Goal: Check status: Check status

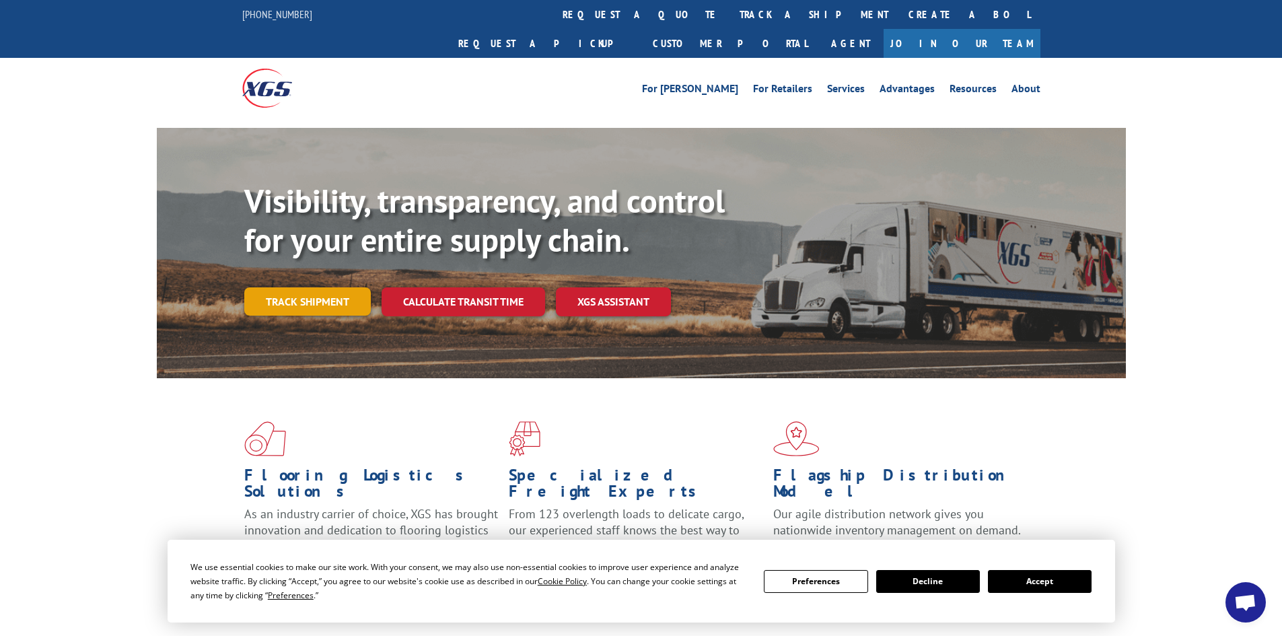
click at [277, 287] on link "Track shipment" at bounding box center [307, 301] width 126 height 28
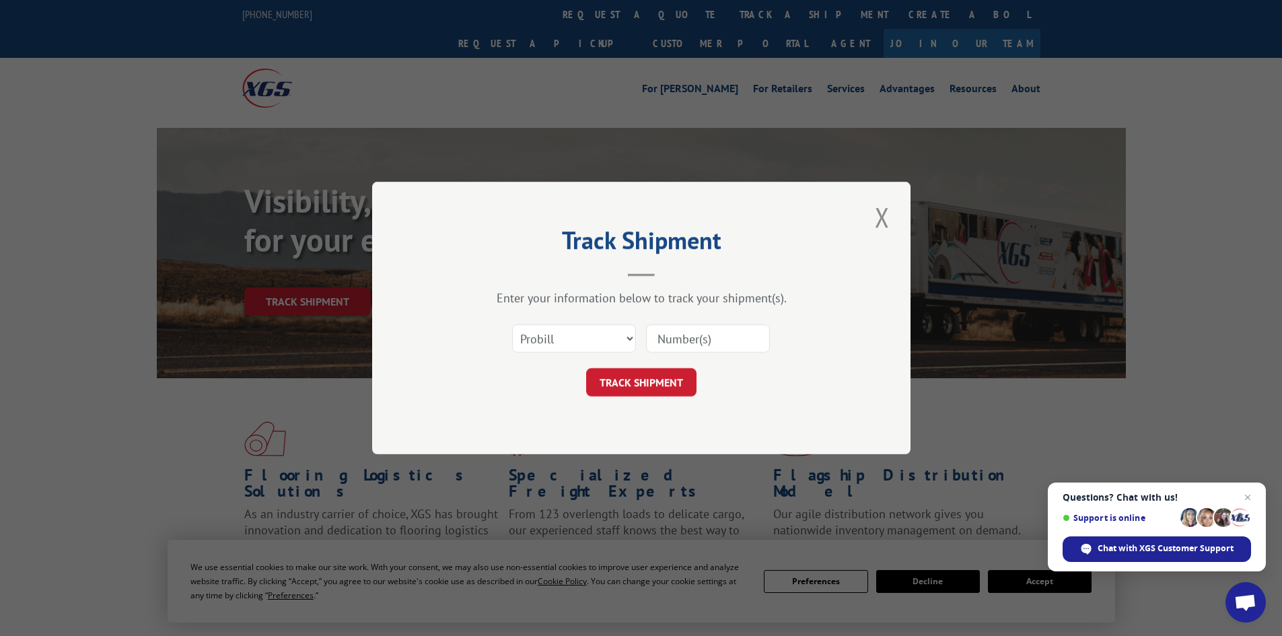
click at [678, 340] on input at bounding box center [708, 338] width 124 height 28
paste input "16780787"
type input "16780787"
click at [650, 380] on button "TRACK SHIPMENT" at bounding box center [641, 382] width 110 height 28
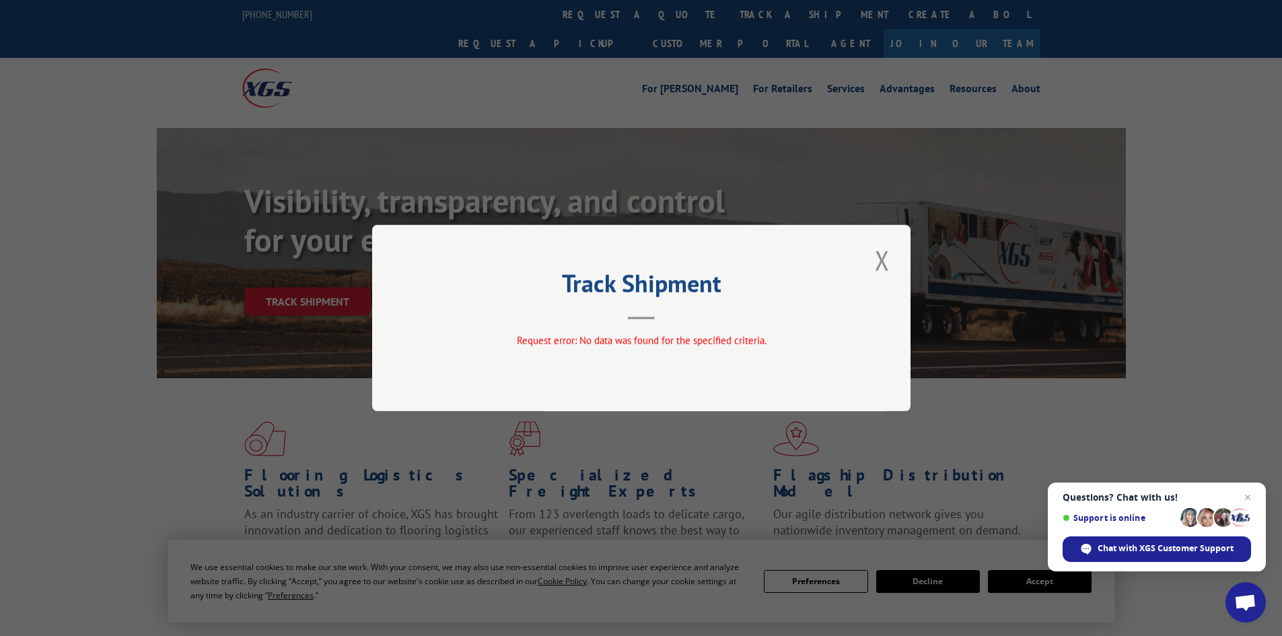
click at [876, 264] on button "Close modal" at bounding box center [882, 260] width 23 height 37
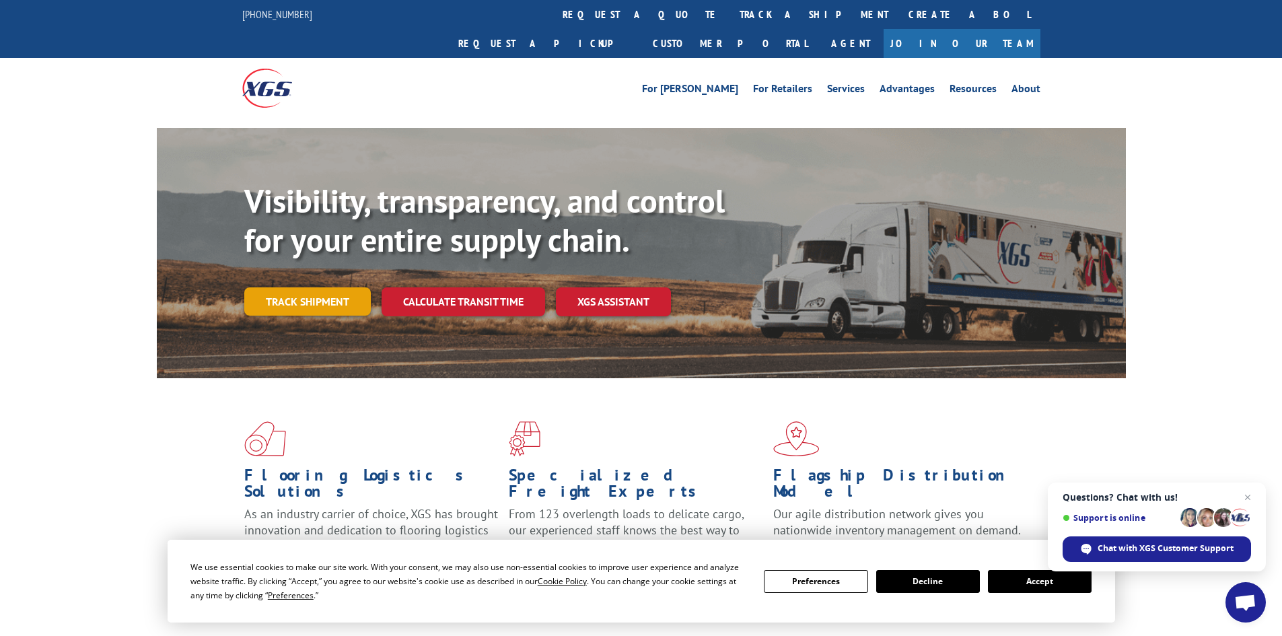
click at [303, 287] on link "Track shipment" at bounding box center [307, 301] width 126 height 28
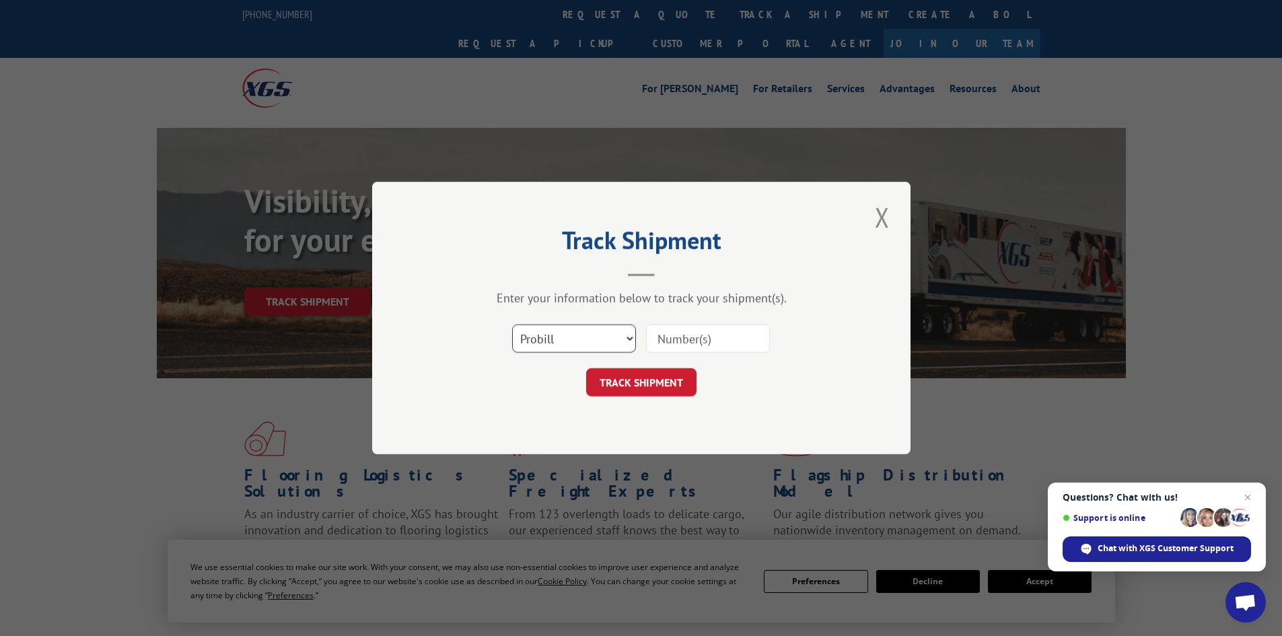
click at [628, 338] on select "Select category... Probill BOL PO" at bounding box center [574, 338] width 124 height 28
click at [730, 337] on input at bounding box center [708, 338] width 124 height 28
paste input "16780787BOL"
type input "16780787BOL"
click at [642, 381] on button "TRACK SHIPMENT" at bounding box center [641, 382] width 110 height 28
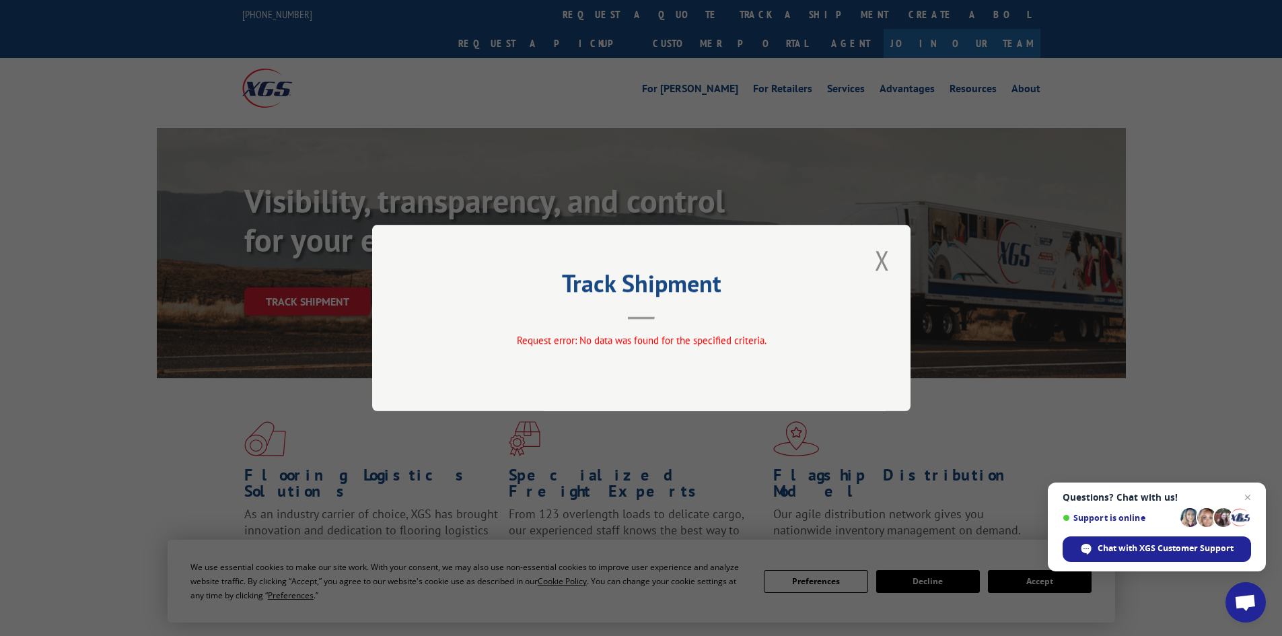
drag, startPoint x: 877, startPoint y: 259, endPoint x: 783, endPoint y: 272, distance: 94.5
click at [871, 264] on button "Close modal" at bounding box center [882, 260] width 23 height 37
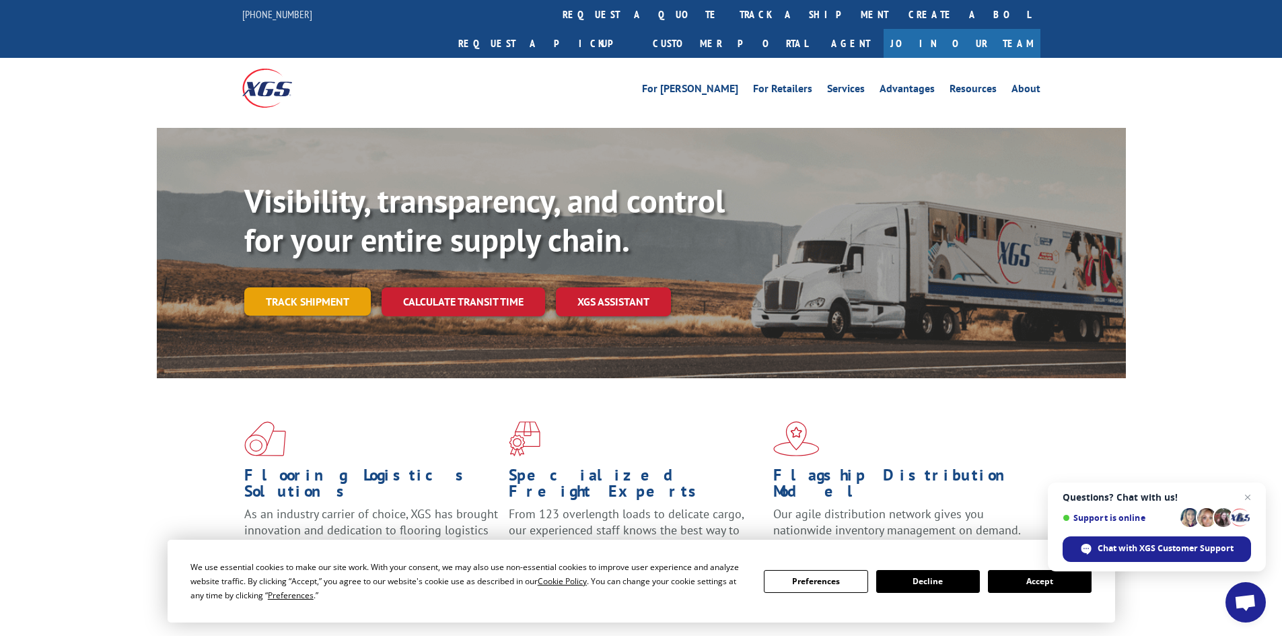
click at [311, 287] on link "Track shipment" at bounding box center [307, 301] width 126 height 28
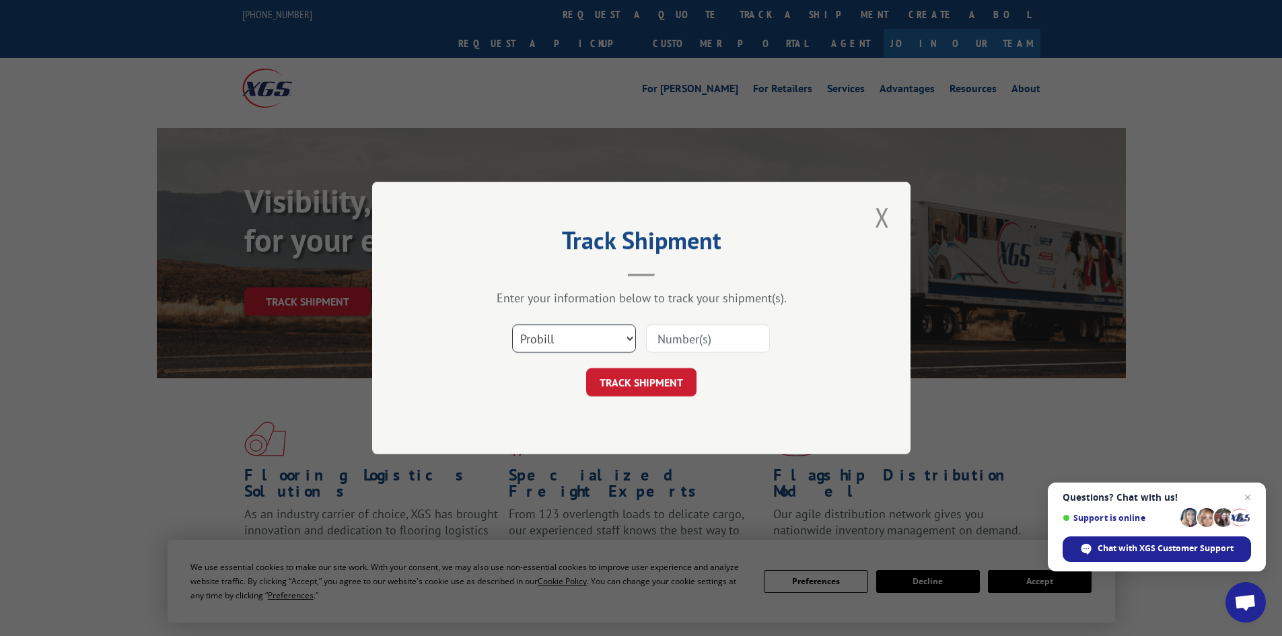
click at [631, 336] on select "Select category... Probill BOL PO" at bounding box center [574, 338] width 124 height 28
select select "po"
click at [512, 324] on select "Select category... Probill BOL PO" at bounding box center [574, 338] width 124 height 28
click at [677, 342] on input at bounding box center [708, 338] width 124 height 28
paste input "5300674322"
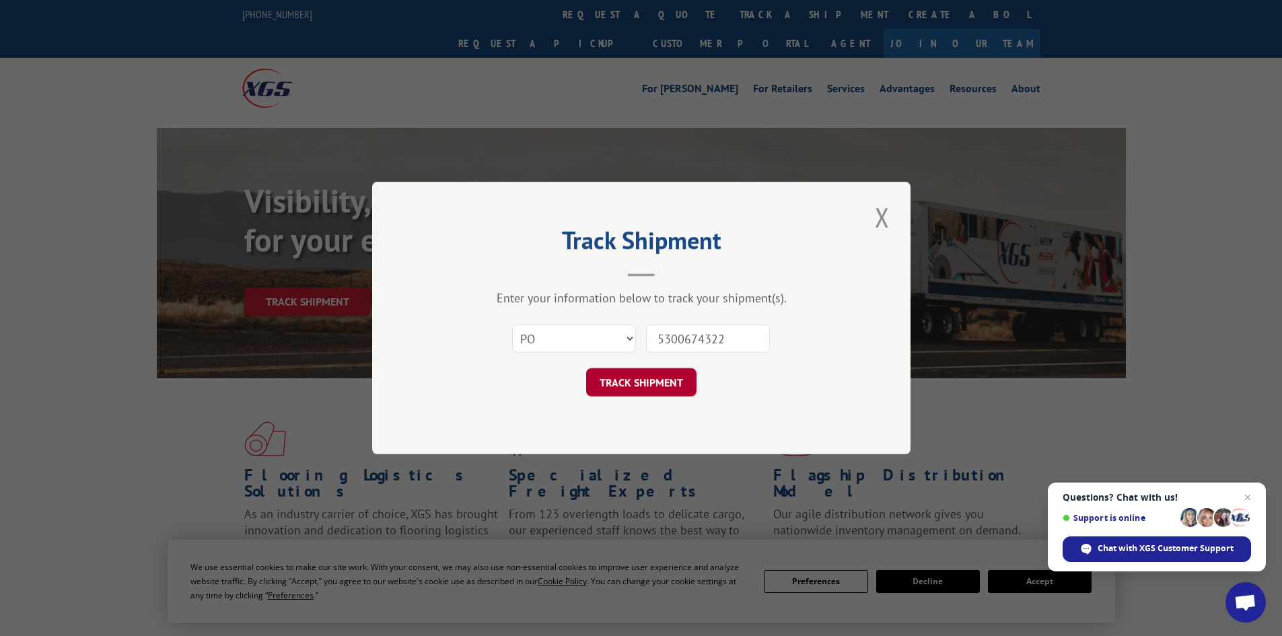
type input "5300674322"
click at [639, 375] on button "TRACK SHIPMENT" at bounding box center [641, 382] width 110 height 28
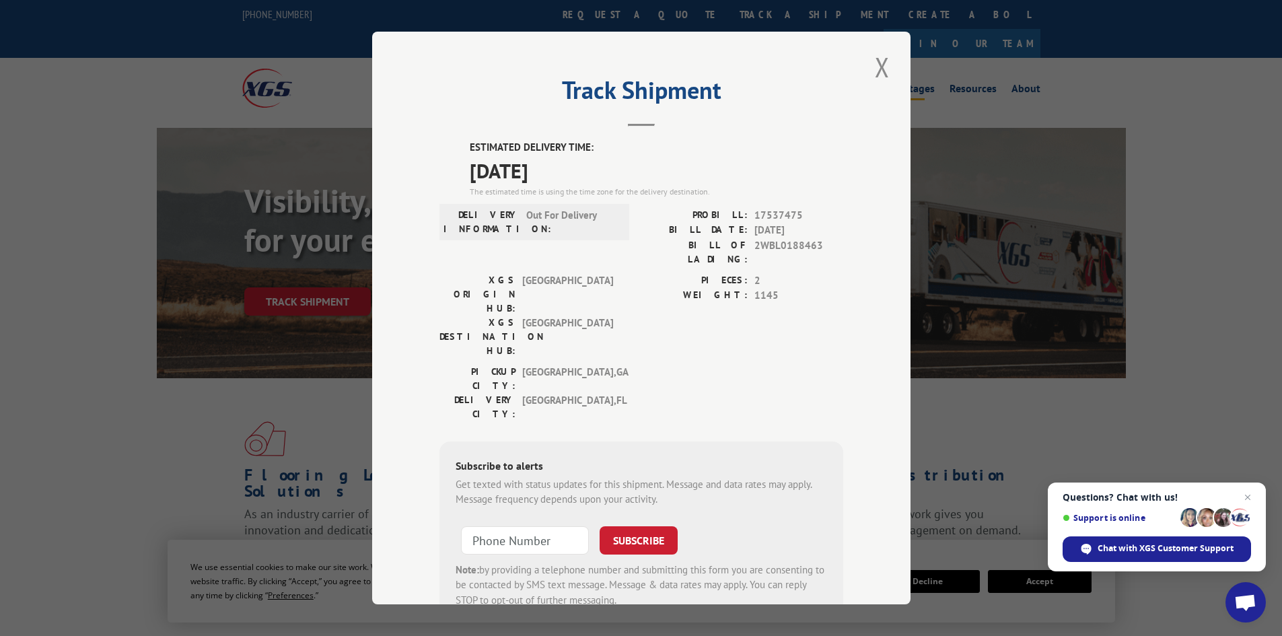
drag, startPoint x: 874, startPoint y: 72, endPoint x: 898, endPoint y: 68, distance: 24.6
click at [874, 72] on button "Close modal" at bounding box center [882, 66] width 23 height 37
